Goal: Task Accomplishment & Management: Manage account settings

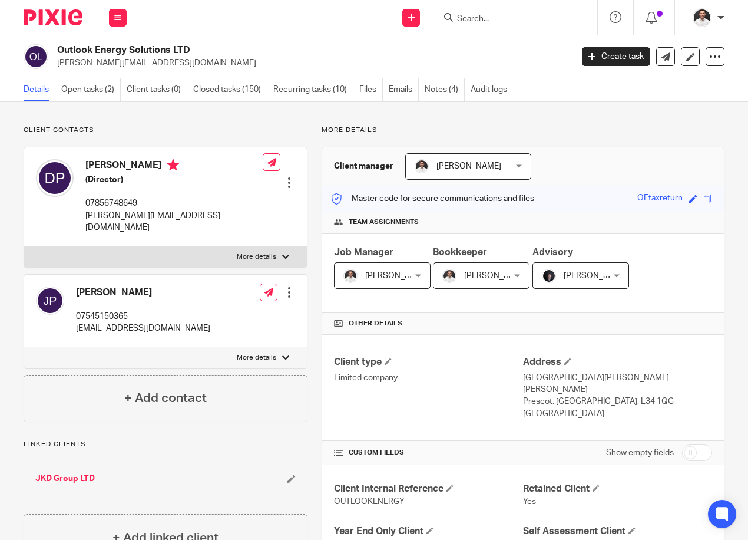
click at [507, 12] on form at bounding box center [519, 17] width 126 height 15
click at [478, 17] on input "Search" at bounding box center [509, 19] width 106 height 11
click at [86, 91] on link "Open tasks (2)" at bounding box center [91, 89] width 60 height 23
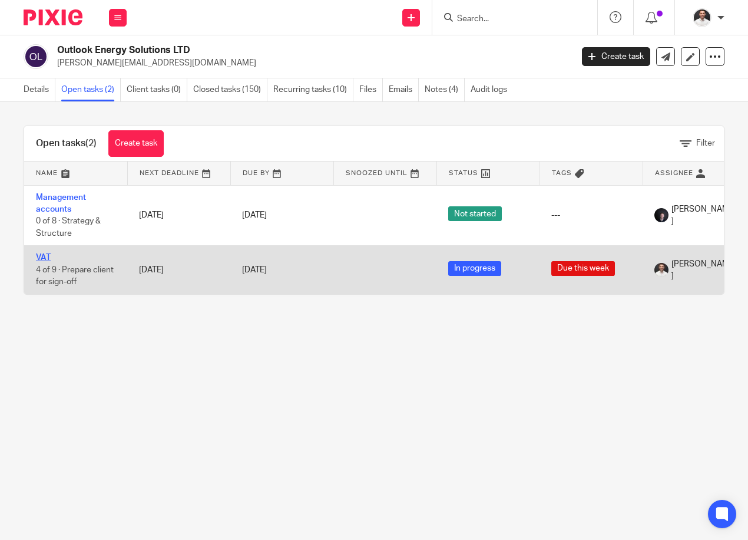
click at [40, 254] on link "VAT" at bounding box center [43, 257] width 15 height 8
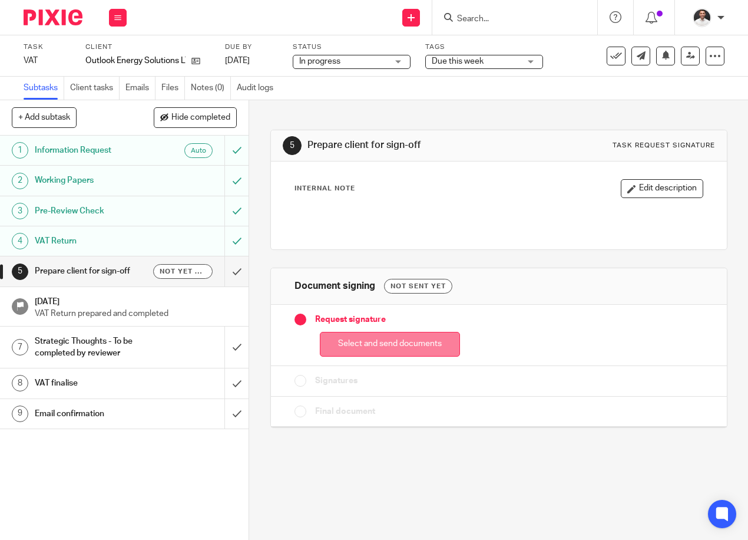
click at [369, 344] on button "Select and send documents" at bounding box center [390, 344] width 140 height 25
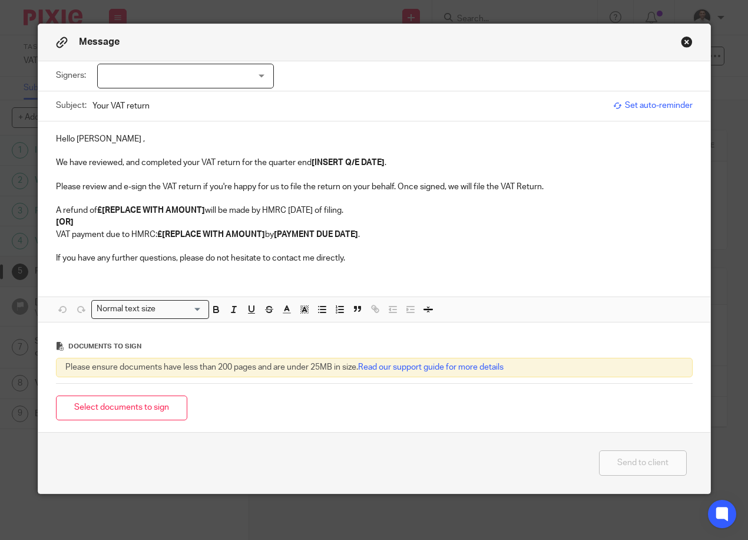
click at [224, 78] on div at bounding box center [185, 76] width 177 height 25
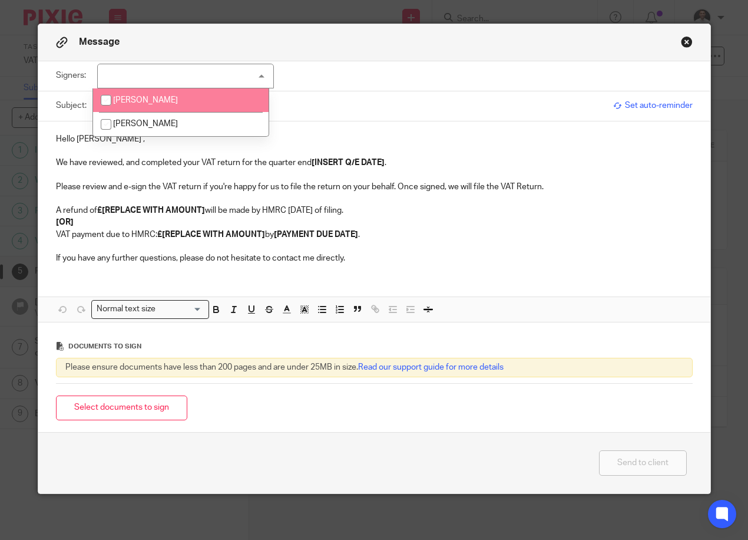
click at [181, 102] on li "[PERSON_NAME]" at bounding box center [181, 100] width 176 height 24
checkbox input "true"
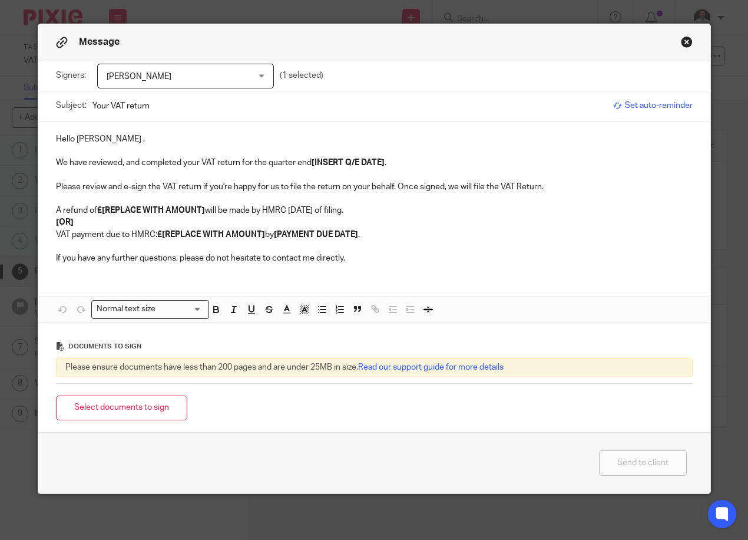
click at [295, 106] on input "Your VAT return" at bounding box center [350, 106] width 515 height 27
type input "Your VAT return 31.08.25 (Outlook Energy Solutions)"
click at [331, 163] on strong "[INSERT Q/E DATE]" at bounding box center [348, 162] width 73 height 8
click at [312, 166] on strong "[31.08.25" at bounding box center [326, 162] width 29 height 8
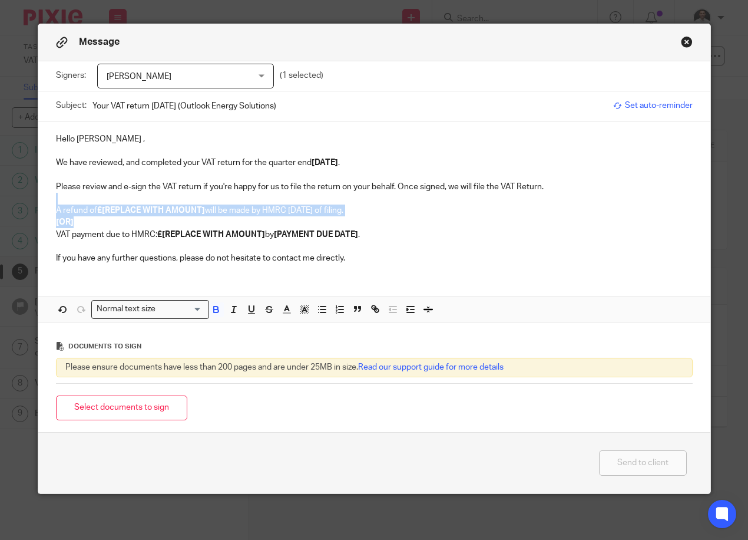
drag, startPoint x: 399, startPoint y: 216, endPoint x: 32, endPoint y: 203, distance: 367.3
click at [32, 203] on div "Message Signers: David Price David Price Jade Price (1 selected) Subject: Your …" at bounding box center [374, 270] width 748 height 540
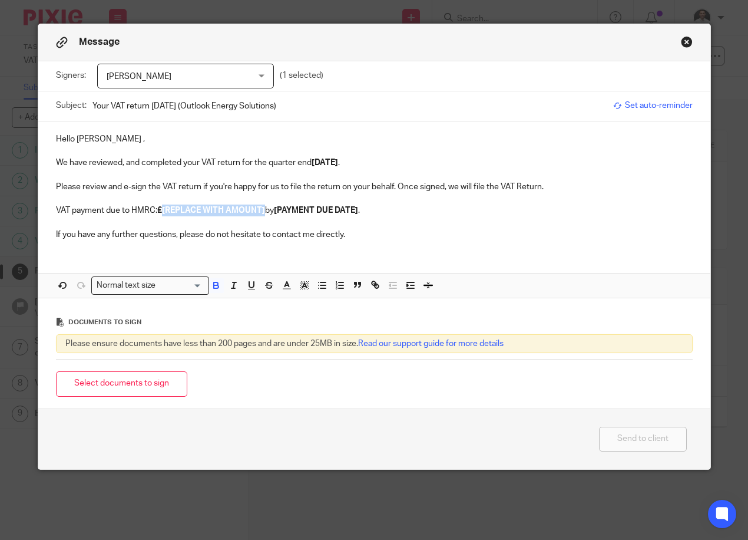
drag, startPoint x: 158, startPoint y: 212, endPoint x: 263, endPoint y: 213, distance: 104.3
click at [263, 213] on p "VAT payment due to HMRC: £[REPLACE WITH AMOUNT] by [PAYMENT DUE DATE] ." at bounding box center [374, 210] width 637 height 12
click at [216, 210] on strong "£[REPLACE WITH AMOUNT]" at bounding box center [211, 210] width 108 height 8
drag, startPoint x: 161, startPoint y: 211, endPoint x: 259, endPoint y: 206, distance: 97.9
click at [259, 206] on strong "£[REPLACE WITH AMOUNT]" at bounding box center [211, 210] width 108 height 8
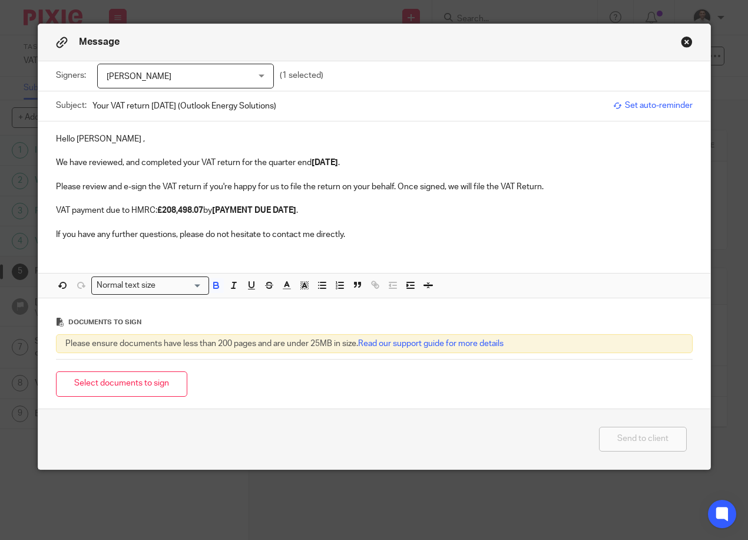
click at [257, 210] on strong "[PAYMENT DUE DATE]" at bounding box center [254, 210] width 84 height 8
click at [390, 229] on p "If you have any further questions, please do not hesitate to contact me directl…" at bounding box center [374, 235] width 637 height 12
click at [123, 385] on button "Select documents to sign" at bounding box center [121, 383] width 131 height 25
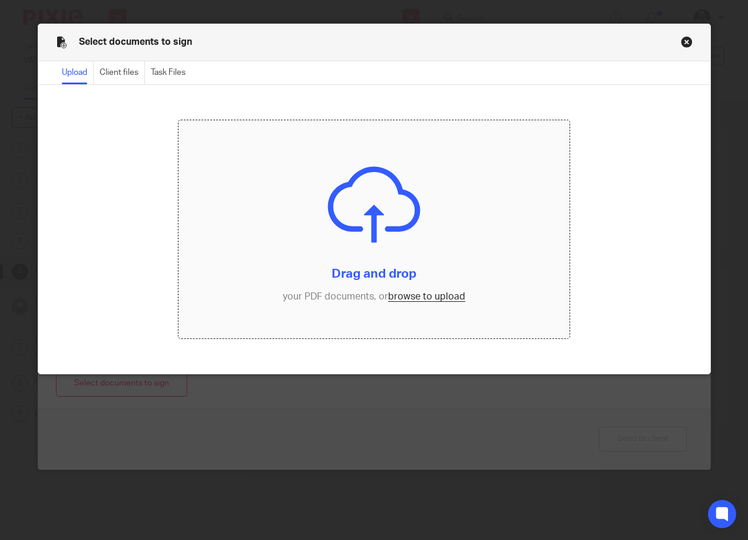
click at [415, 298] on input "file" at bounding box center [374, 229] width 391 height 218
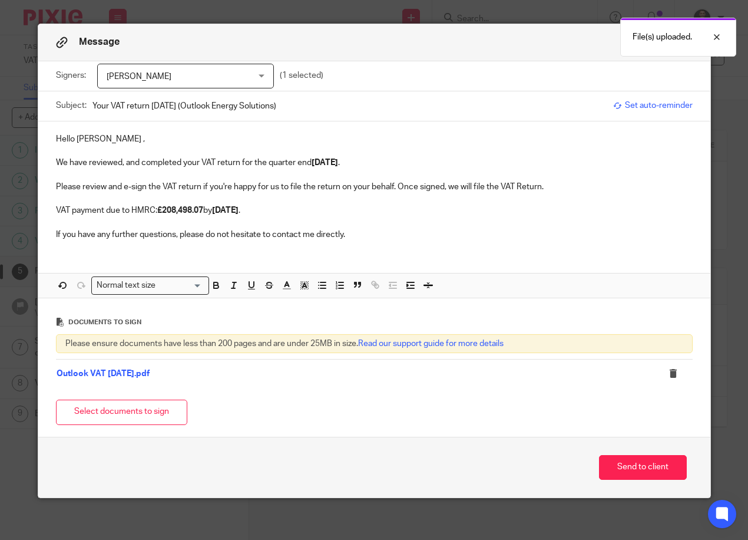
click at [92, 140] on p "Hello David ," at bounding box center [374, 139] width 637 height 12
click at [352, 164] on p "We have reviewed, and completed your VAT return for the quarter end 31.08.25 ." at bounding box center [374, 163] width 637 height 12
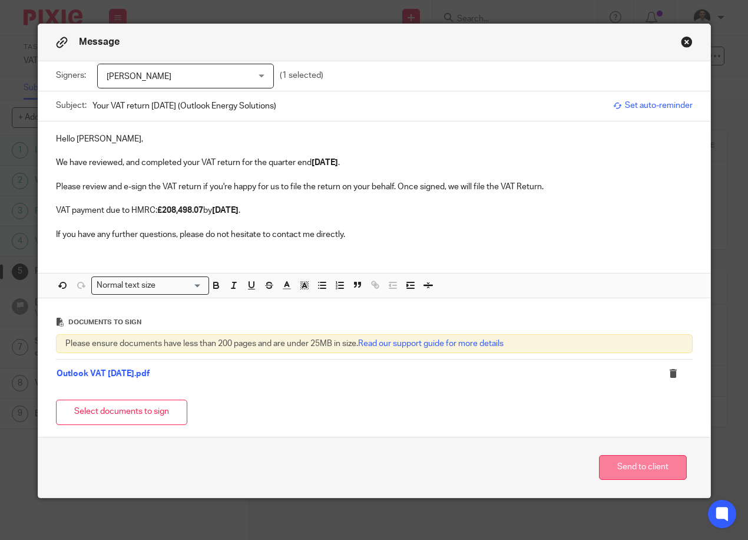
click at [635, 463] on button "Send to client" at bounding box center [643, 467] width 88 height 25
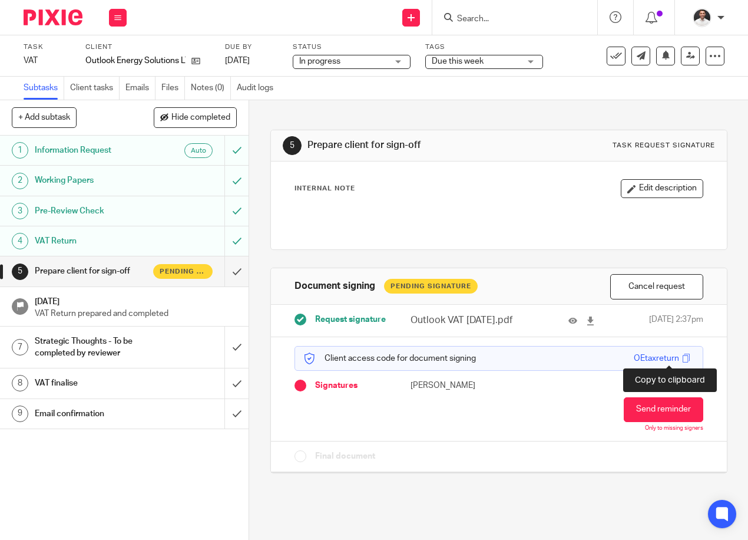
click at [682, 356] on span at bounding box center [686, 358] width 9 height 9
click at [483, 200] on div "Internal Note Edit description" at bounding box center [499, 205] width 409 height 52
click at [49, 15] on img at bounding box center [53, 17] width 59 height 16
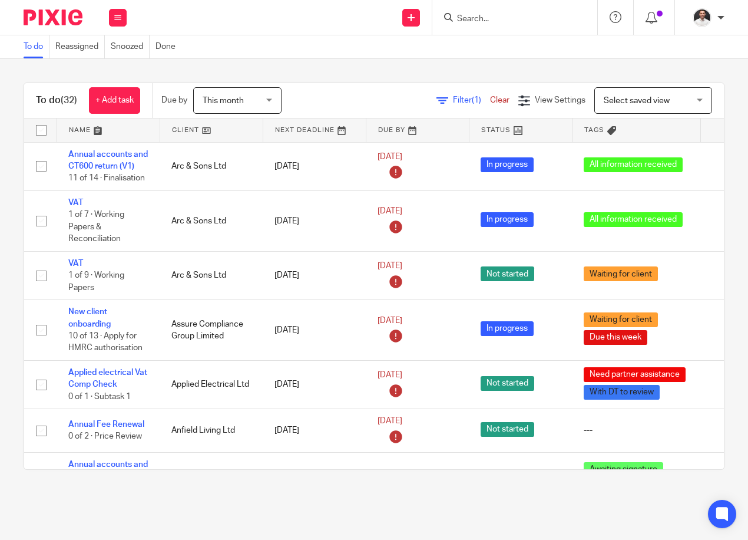
click at [475, 18] on input "Search" at bounding box center [509, 19] width 106 height 11
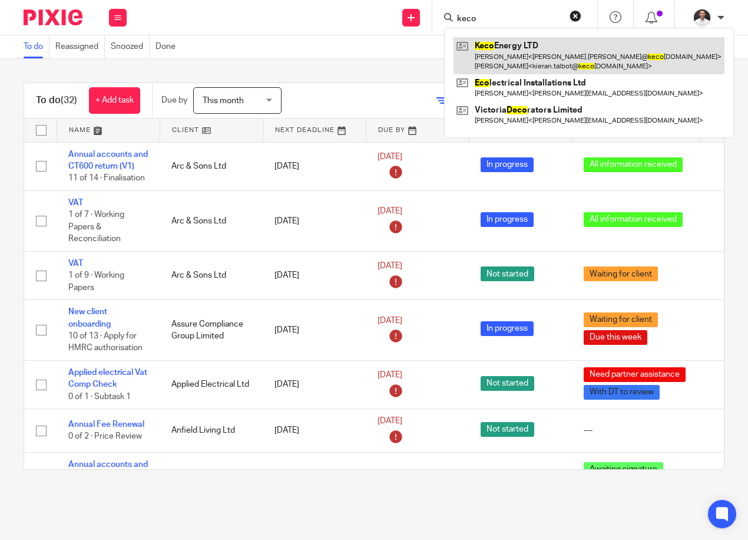
type input "keco"
click at [507, 57] on link at bounding box center [589, 55] width 271 height 37
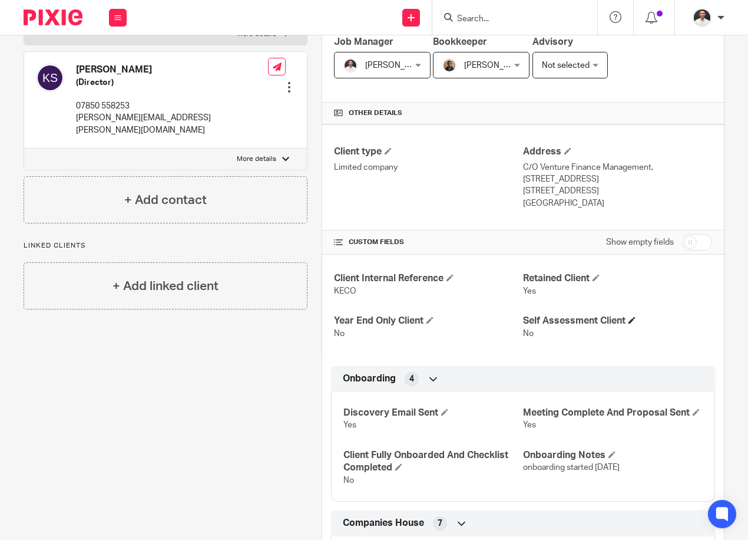
scroll to position [196, 0]
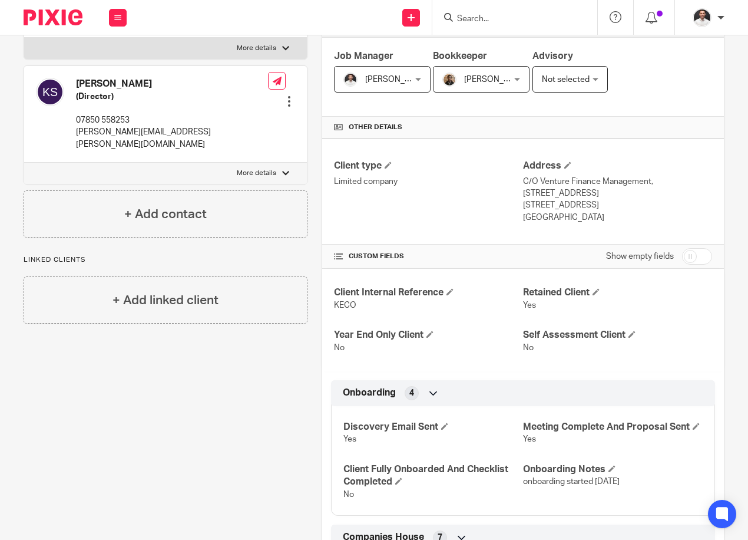
click at [692, 263] on input "checkbox" at bounding box center [697, 256] width 30 height 16
checkbox input "true"
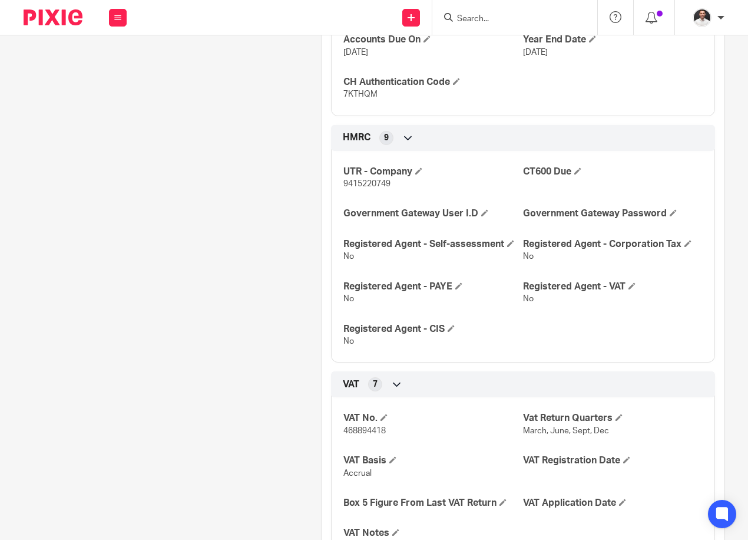
scroll to position [1177, 0]
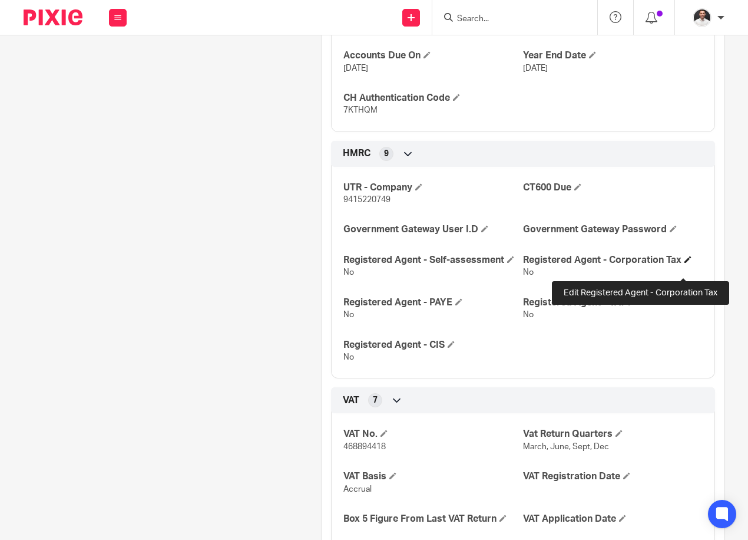
click at [685, 263] on span at bounding box center [688, 259] width 7 height 7
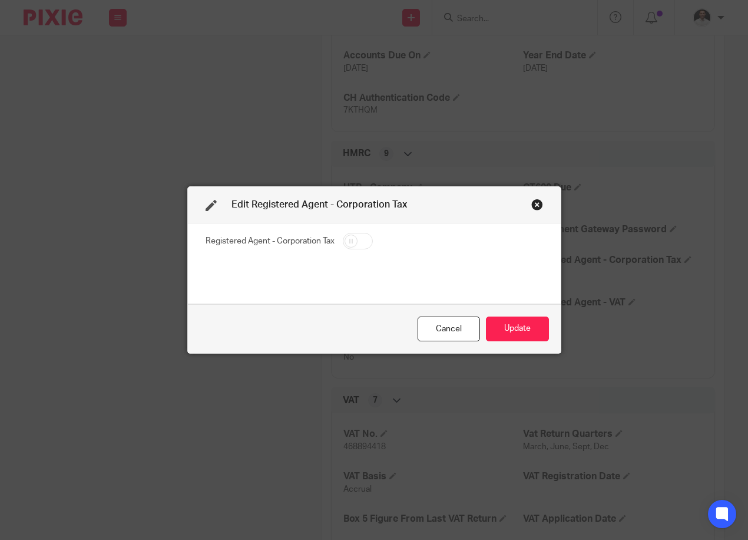
click at [351, 236] on input "checkbox" at bounding box center [358, 241] width 30 height 16
checkbox input "true"
click at [523, 322] on button "Update" at bounding box center [517, 328] width 63 height 25
